Goal: Obtain resource: Obtain resource

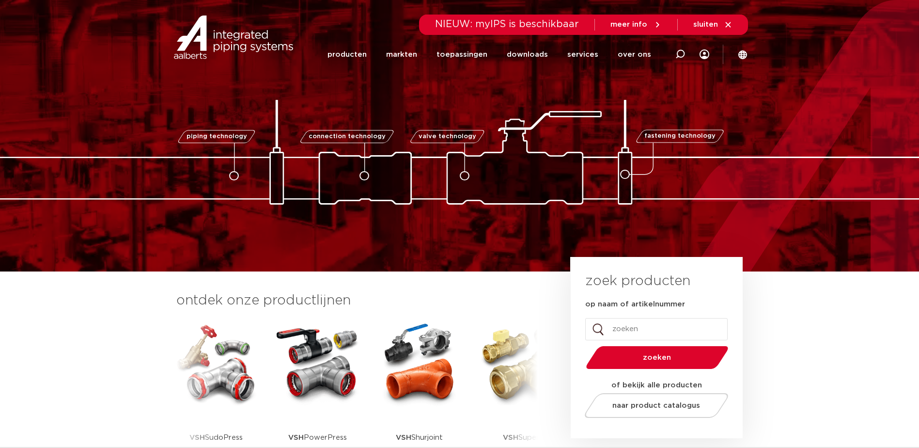
click at [305, 435] on p "VSH PowerPress" at bounding box center [317, 437] width 59 height 61
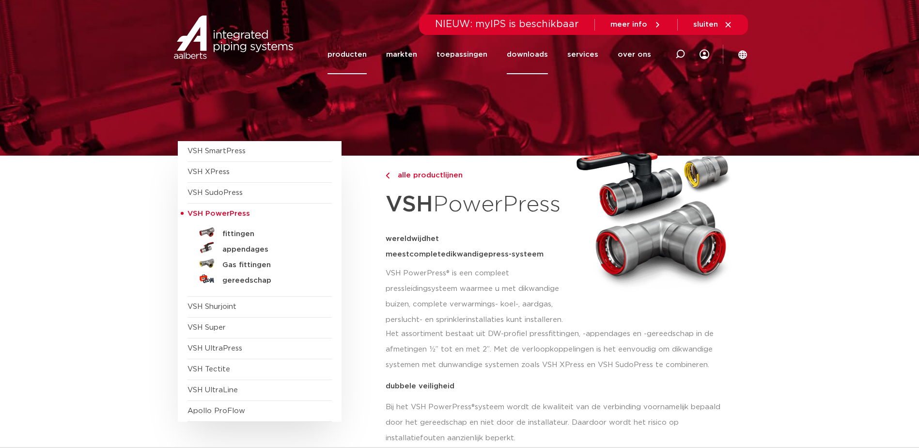
click at [531, 58] on link "downloads" at bounding box center [527, 54] width 41 height 39
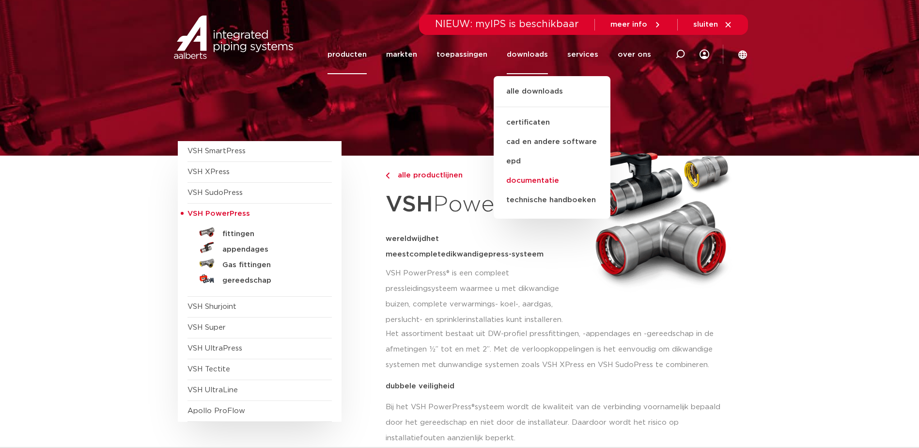
click at [532, 182] on link "documentatie" at bounding box center [552, 180] width 117 height 19
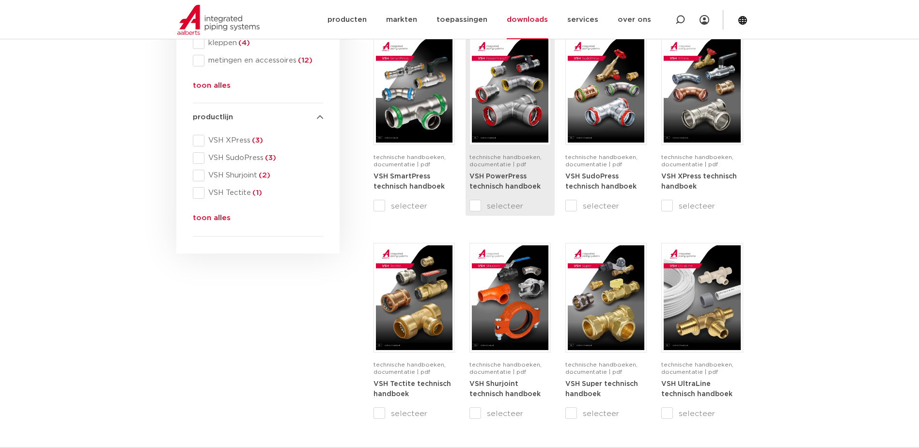
scroll to position [388, 0]
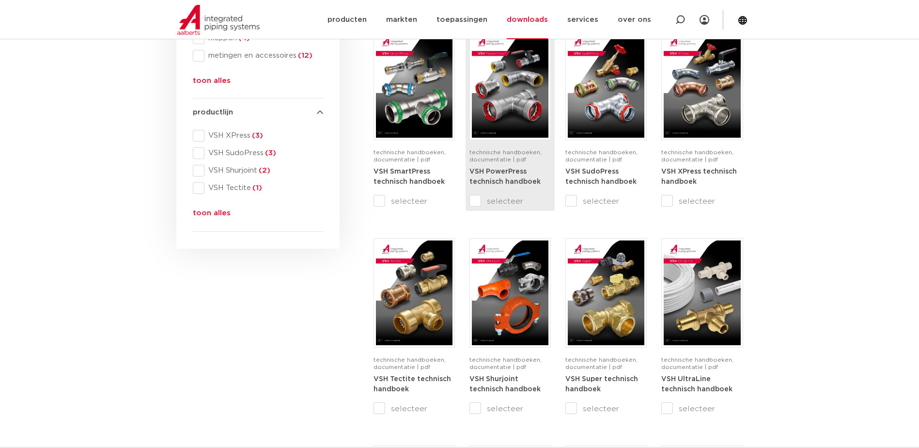
click at [511, 176] on div "VSH PowerPress technisch handboek" at bounding box center [509, 180] width 81 height 29
